Goal: Use online tool/utility: Utilize a website feature to perform a specific function

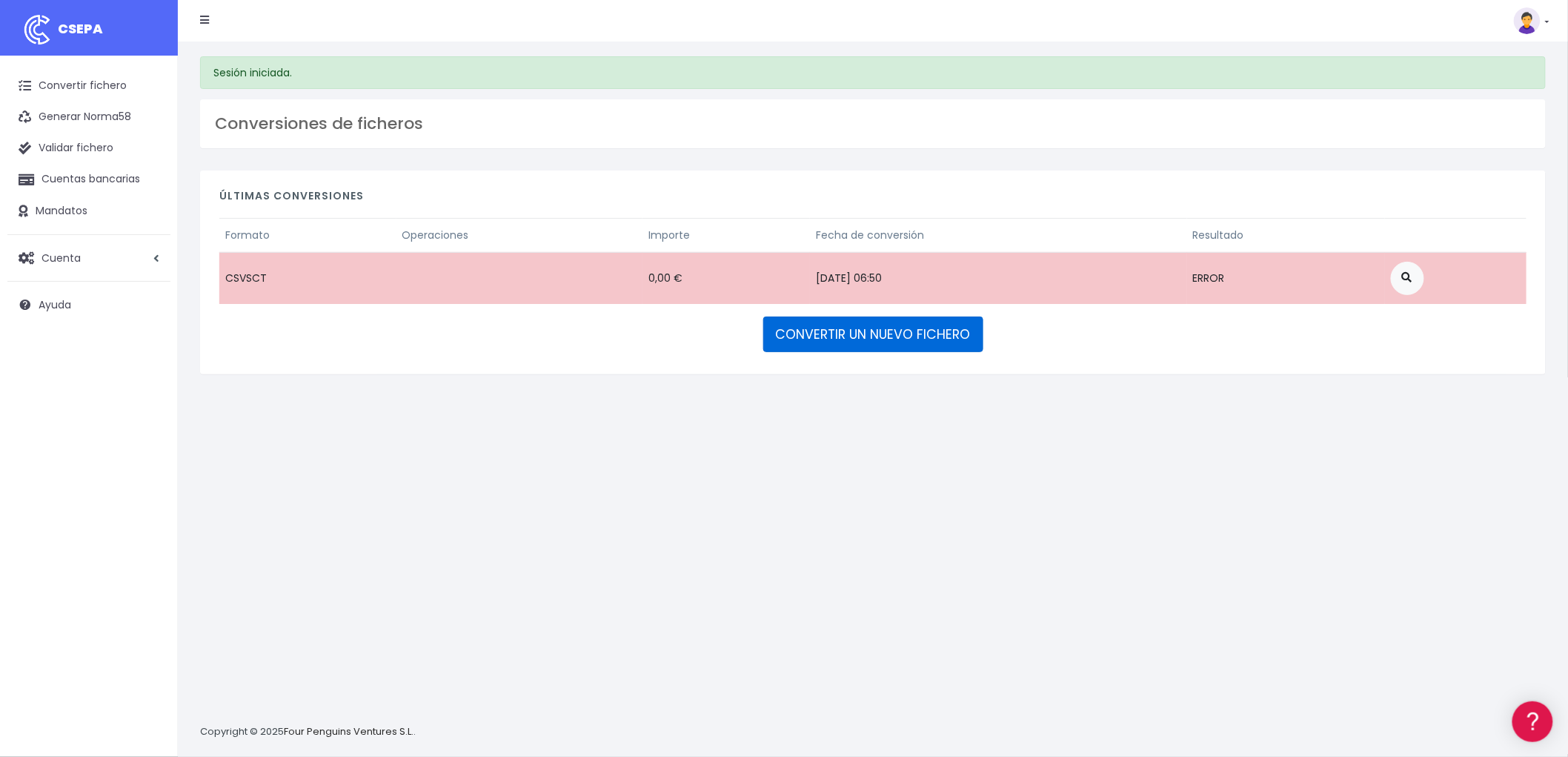
click at [896, 323] on link "CONVERTIR UN NUEVO FICHERO" at bounding box center [874, 334] width 220 height 36
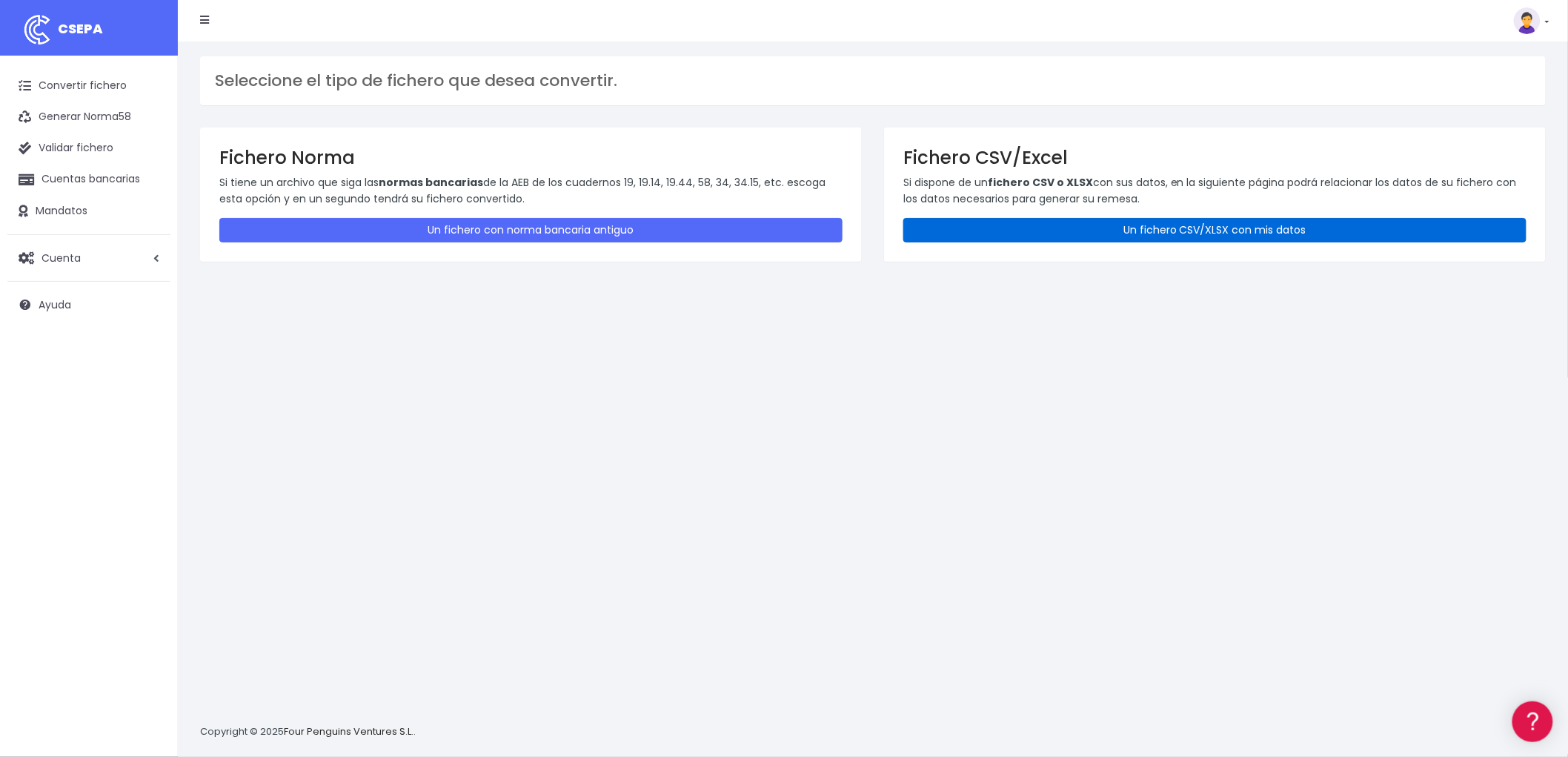
click at [1205, 228] on link "Un fichero CSV/XLSX con mis datos" at bounding box center [1215, 230] width 623 height 24
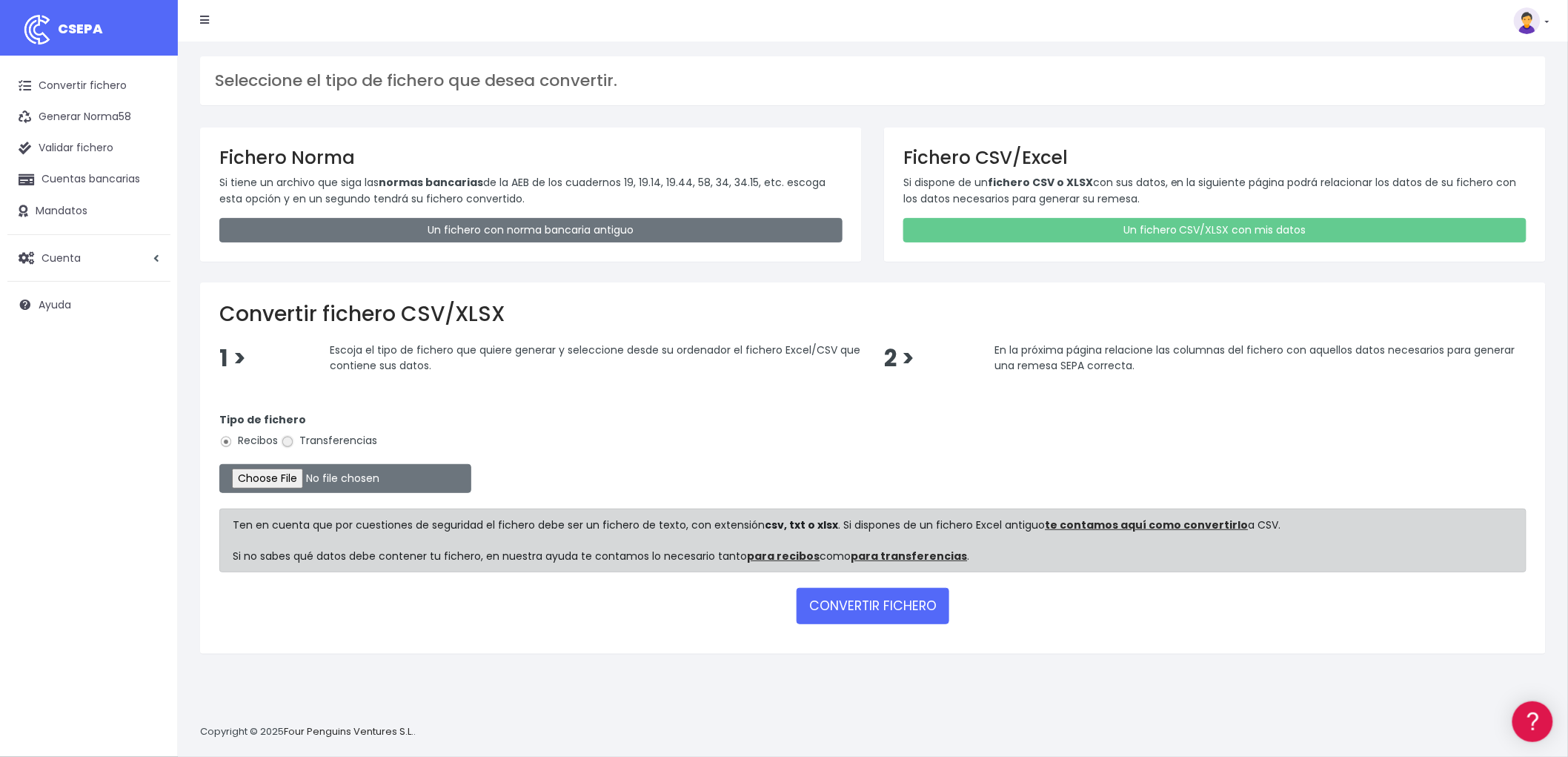
click at [289, 446] on input "Transferencias" at bounding box center [288, 442] width 13 height 13
radio input "true"
click at [267, 477] on input "file" at bounding box center [345, 478] width 252 height 29
type input "C:\fakepath\REMESA TRF ADV.csv"
click at [914, 616] on button "CONVERTIR FICHERO" at bounding box center [873, 605] width 152 height 36
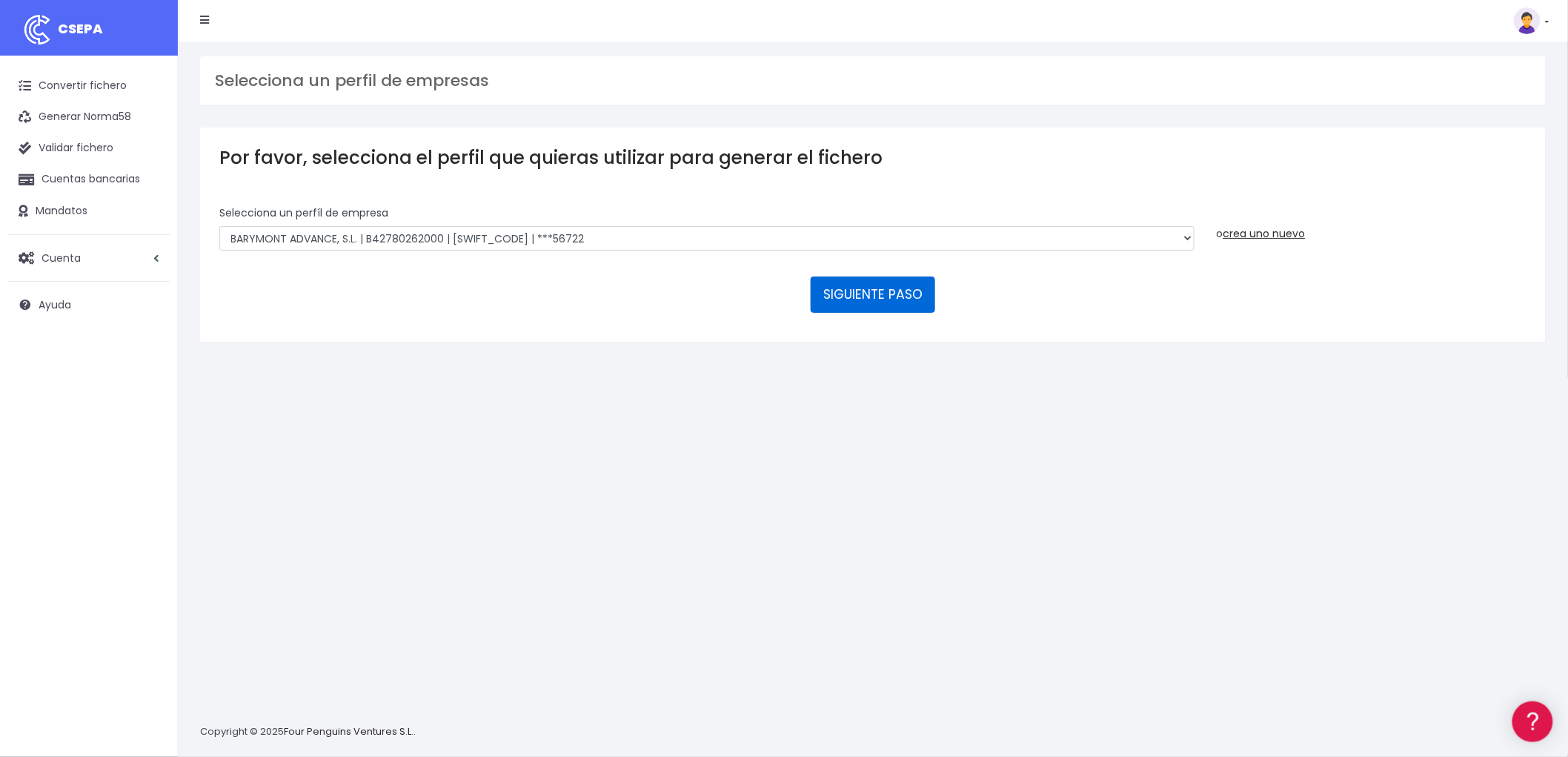
click at [891, 288] on button "SIGUIENTE PASO" at bounding box center [873, 294] width 125 height 36
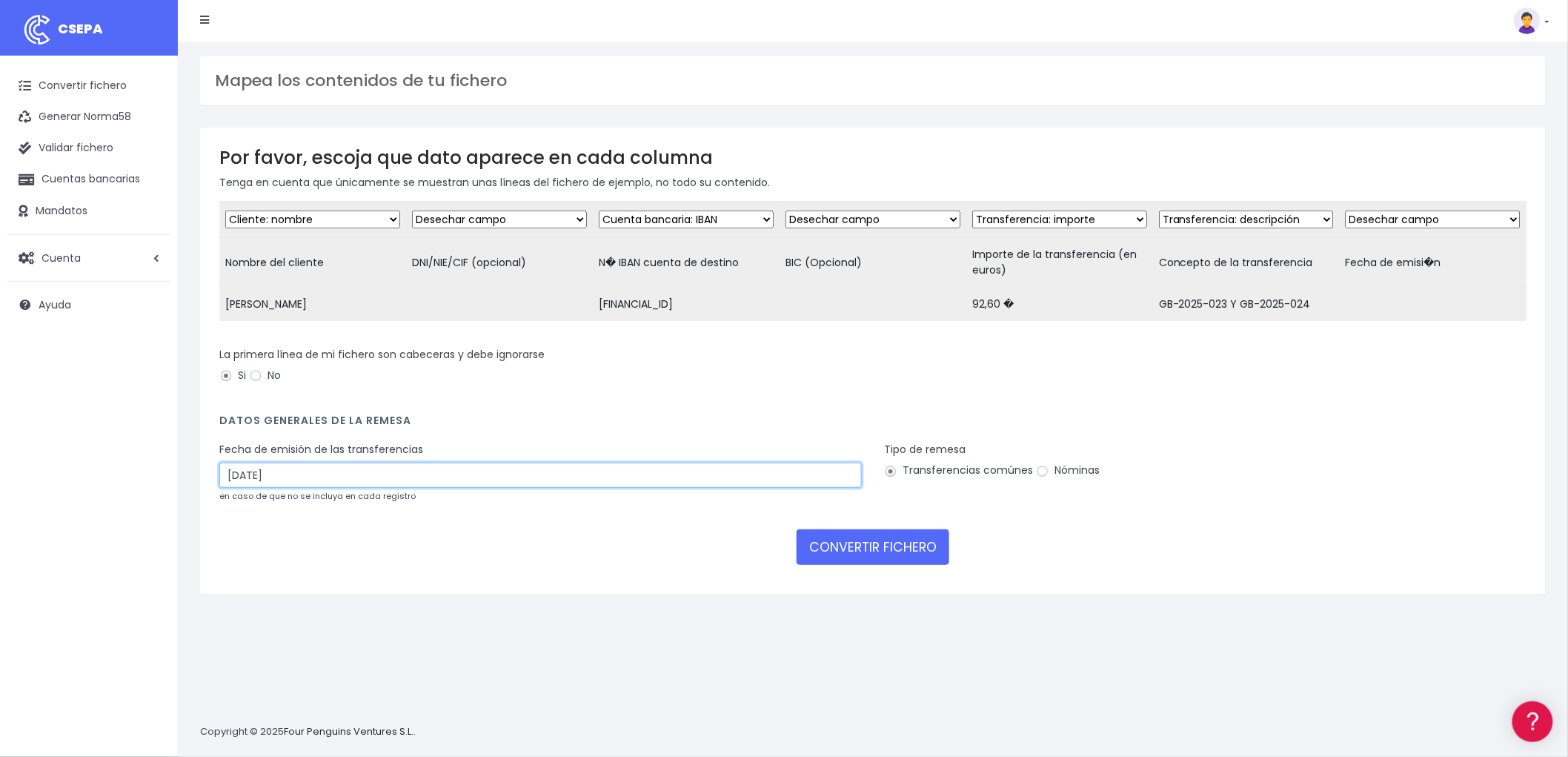
click at [307, 484] on input "14/08/2025" at bounding box center [540, 475] width 643 height 25
click at [258, 609] on td "12" at bounding box center [256, 609] width 22 height 22
type input "12/08/2025"
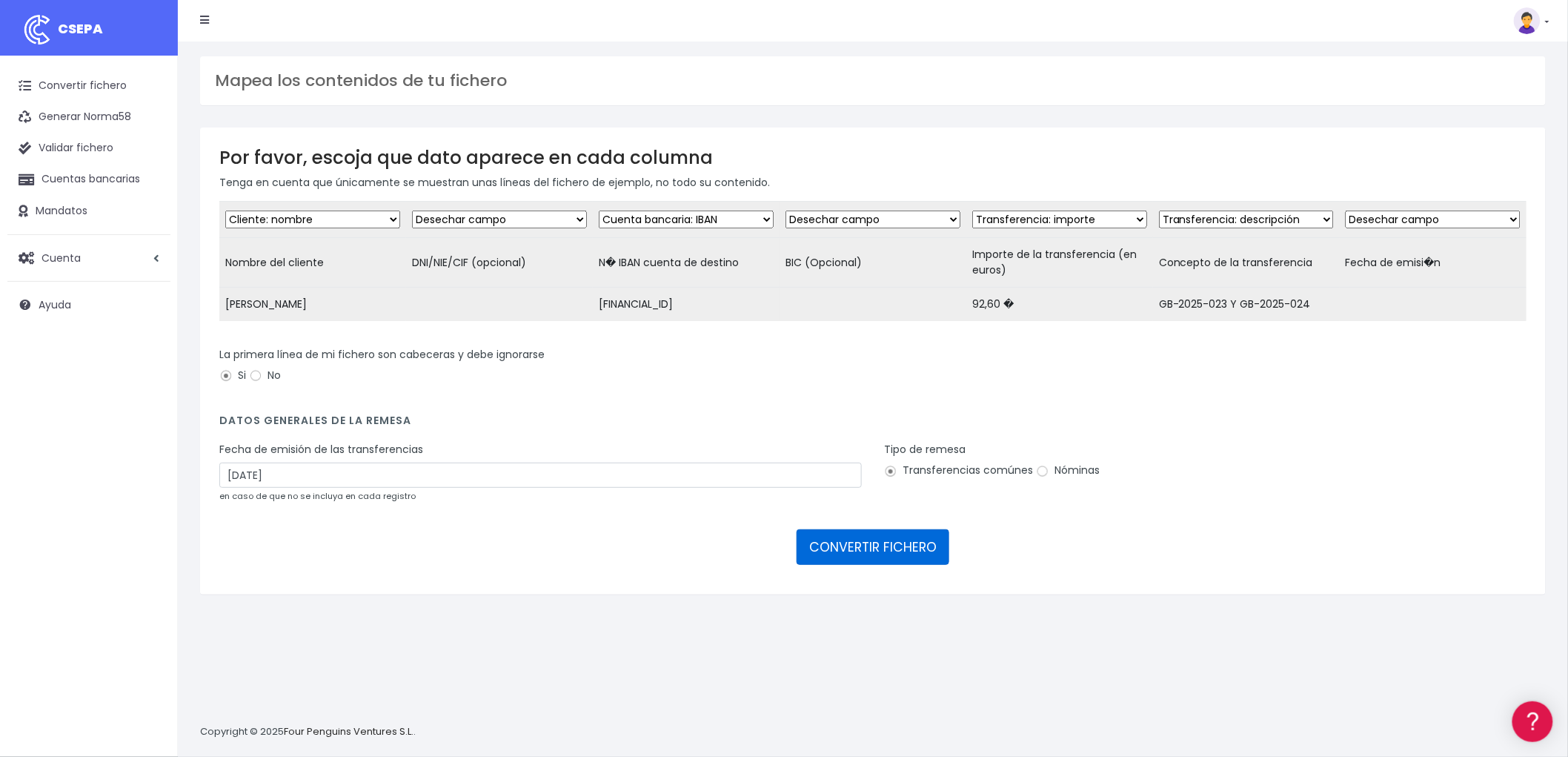
click at [868, 559] on button "CONVERTIR FICHERO" at bounding box center [873, 547] width 152 height 36
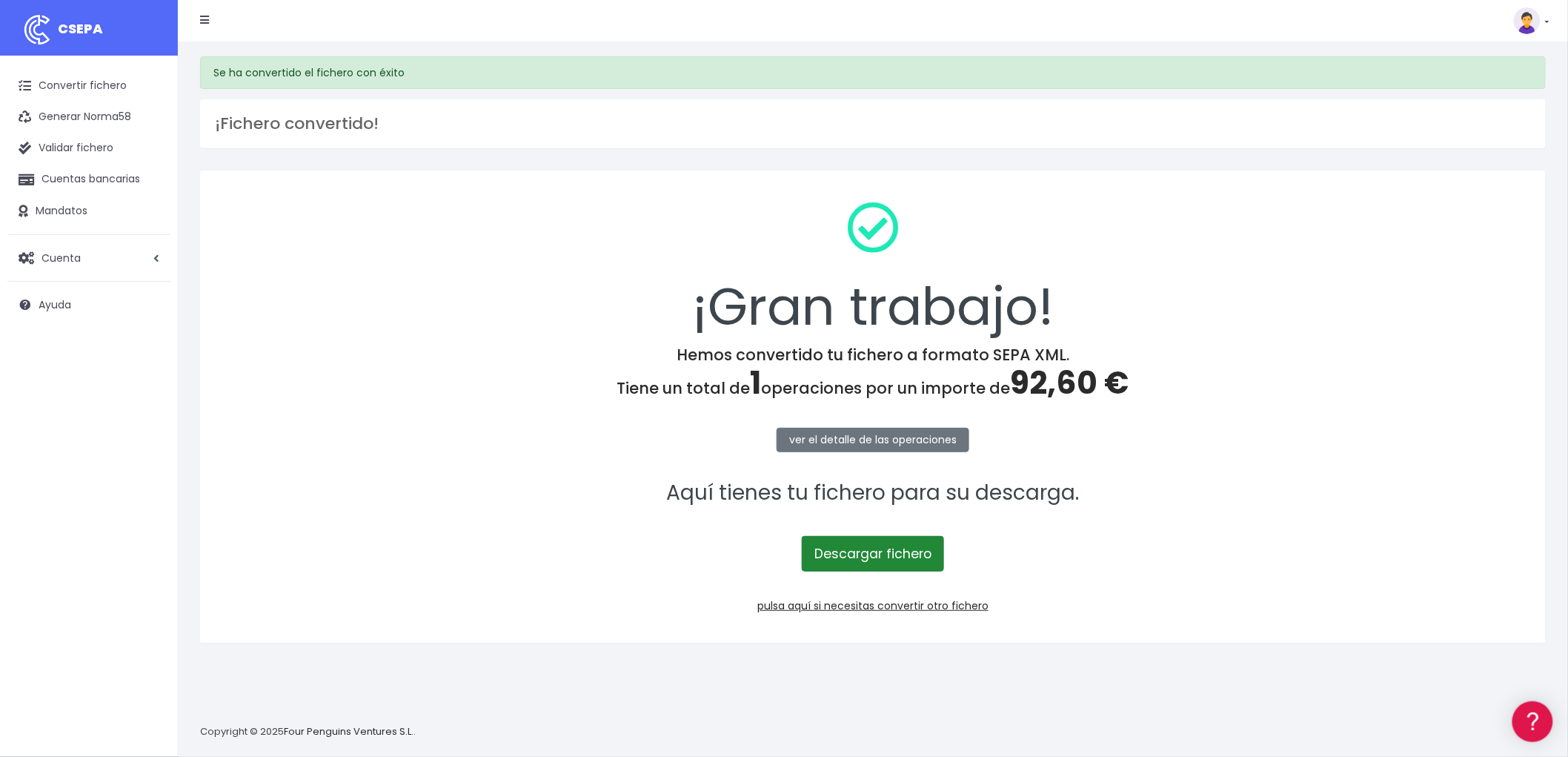
click at [882, 551] on link "Descargar fichero" at bounding box center [873, 554] width 143 height 36
